Goal: Find contact information: Find contact information

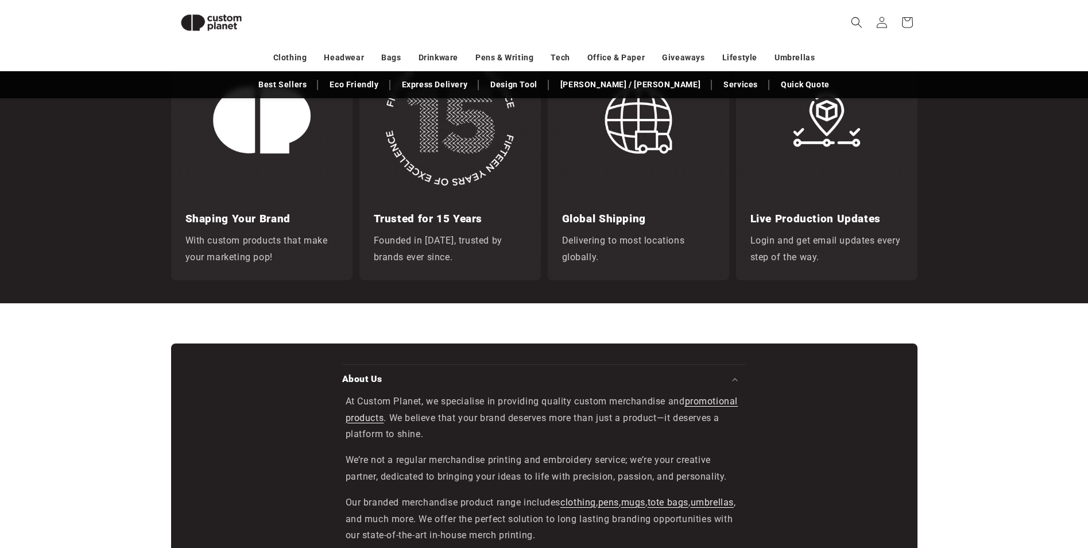
scroll to position [1996, 0]
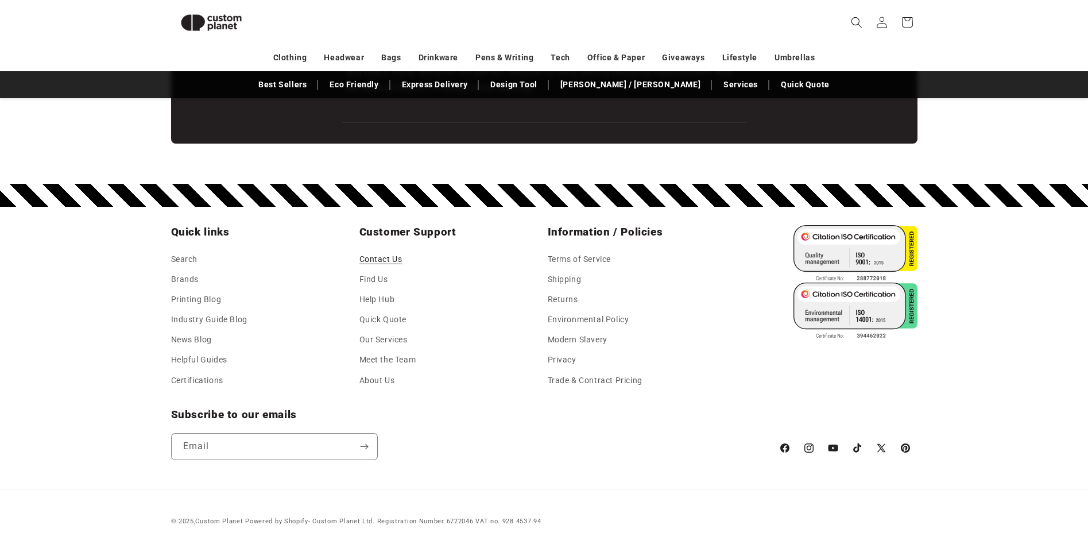
click at [391, 254] on link "Contact Us" at bounding box center [380, 260] width 43 height 17
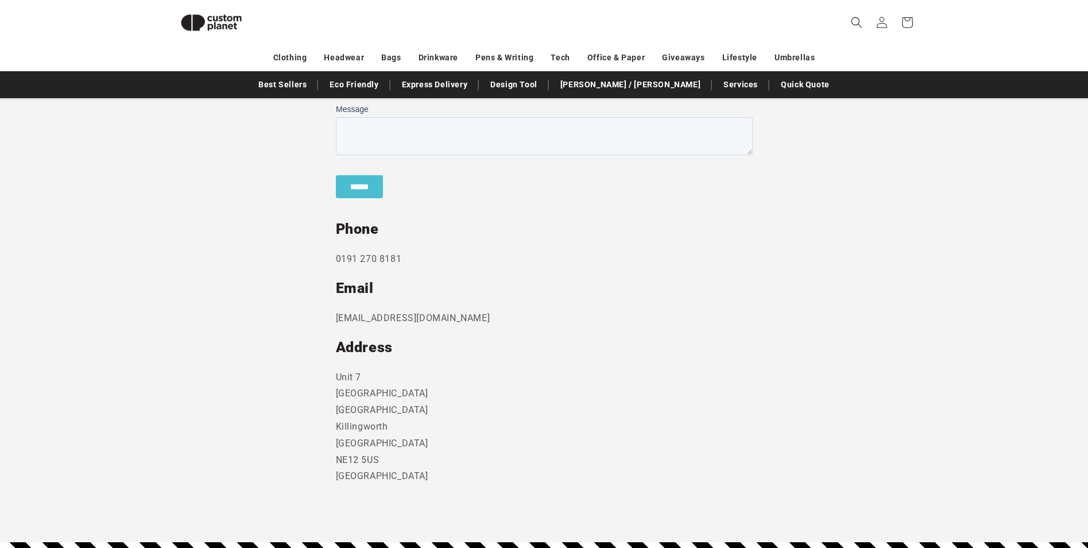
scroll to position [501, 0]
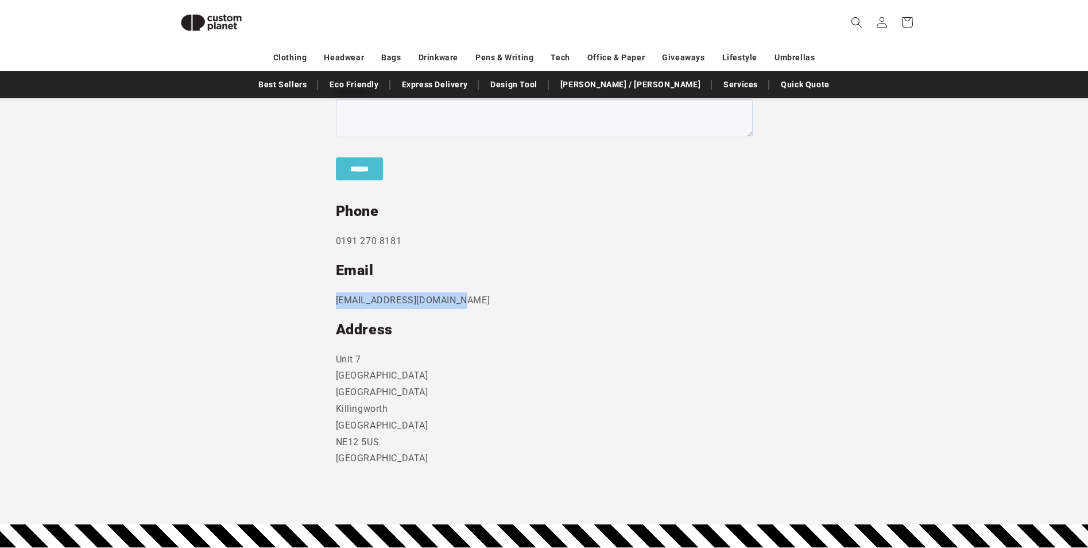
drag, startPoint x: 460, startPoint y: 299, endPoint x: 328, endPoint y: 294, distance: 132.1
click at [328, 294] on section "Send us a message and someone will get back to you within 24 hours. Phone 0191 …" at bounding box center [544, 211] width 1088 height 626
copy p "sales@customplanet.co.uk"
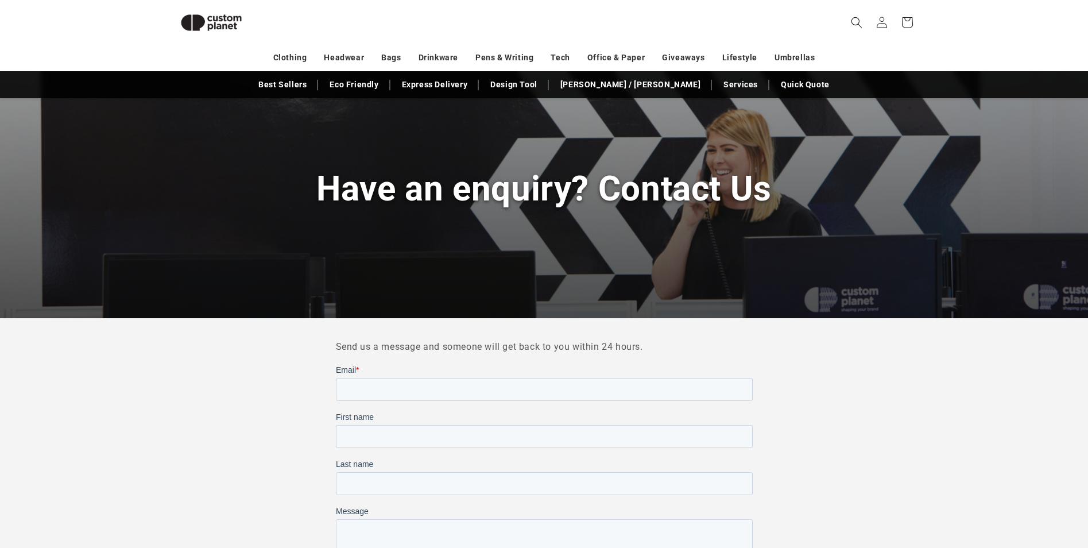
scroll to position [0, 0]
